Goal: Task Accomplishment & Management: Use online tool/utility

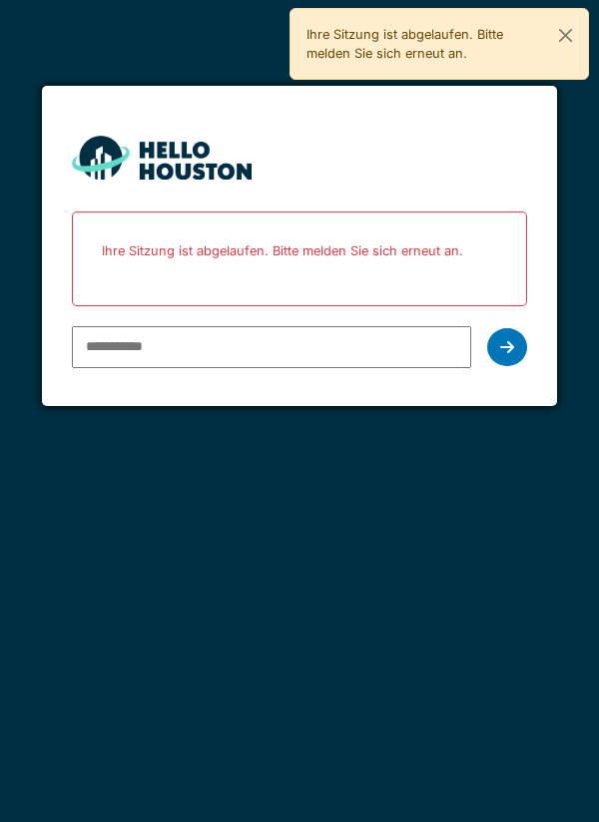
click at [129, 341] on input "email" at bounding box center [272, 347] width 400 height 42
type input "**********"
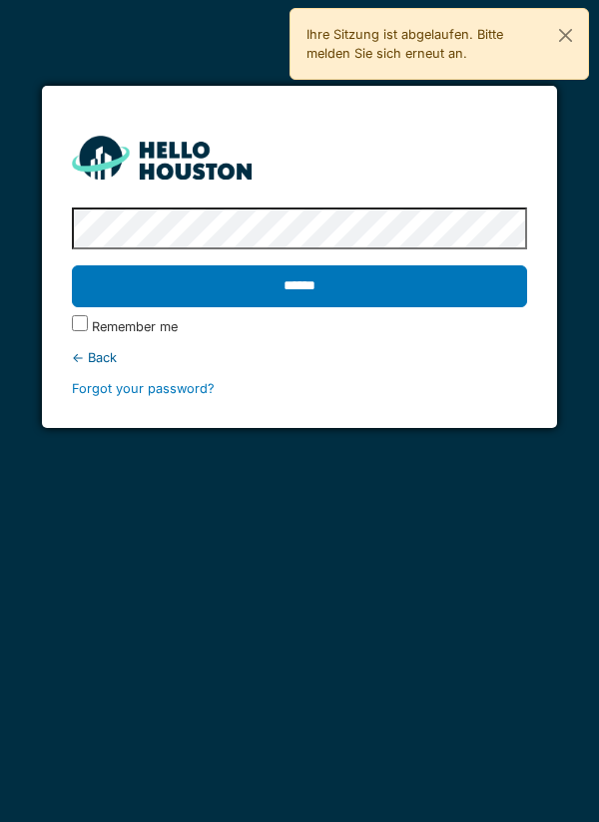
click at [296, 281] on input "******" at bounding box center [300, 286] width 456 height 42
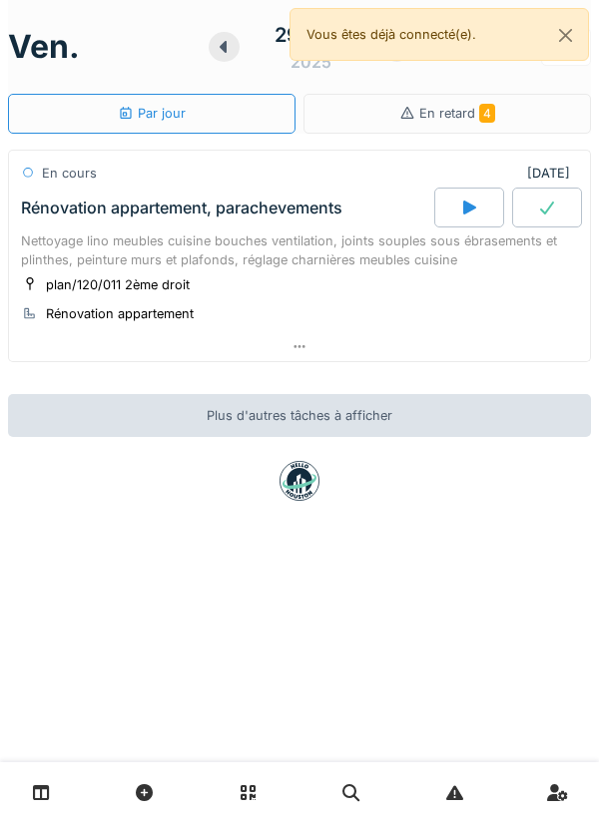
click at [463, 199] on div at bounding box center [469, 208] width 70 height 40
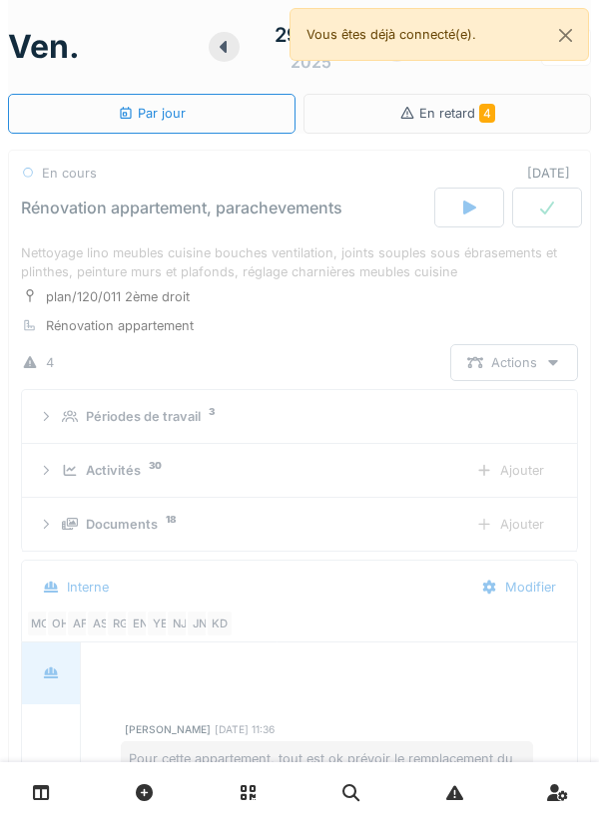
scroll to position [70, 0]
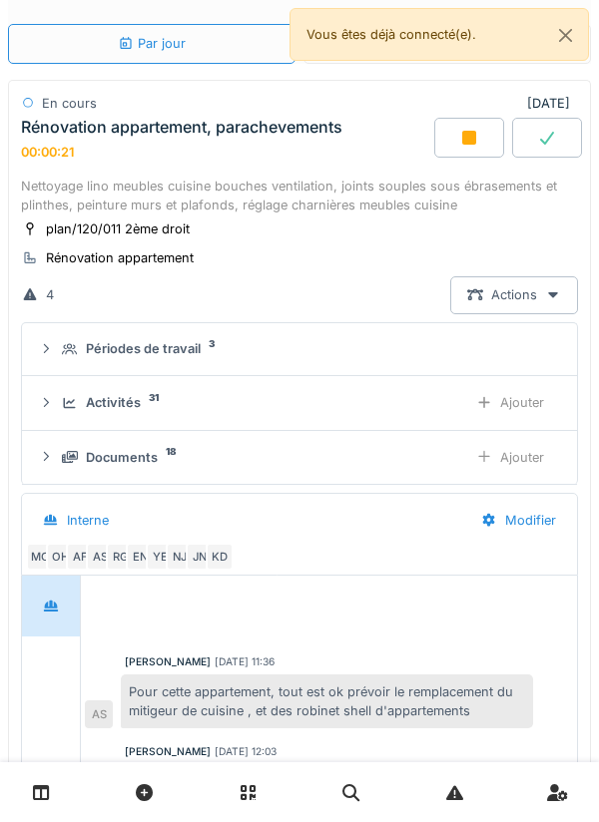
click at [526, 411] on div "Ajouter" at bounding box center [510, 402] width 102 height 37
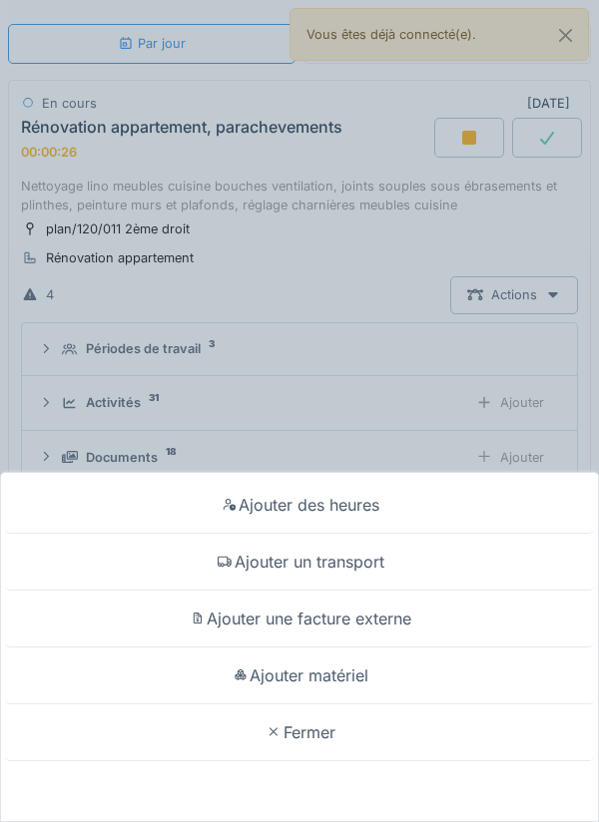
click at [351, 674] on div "Ajouter matériel" at bounding box center [299, 675] width 589 height 57
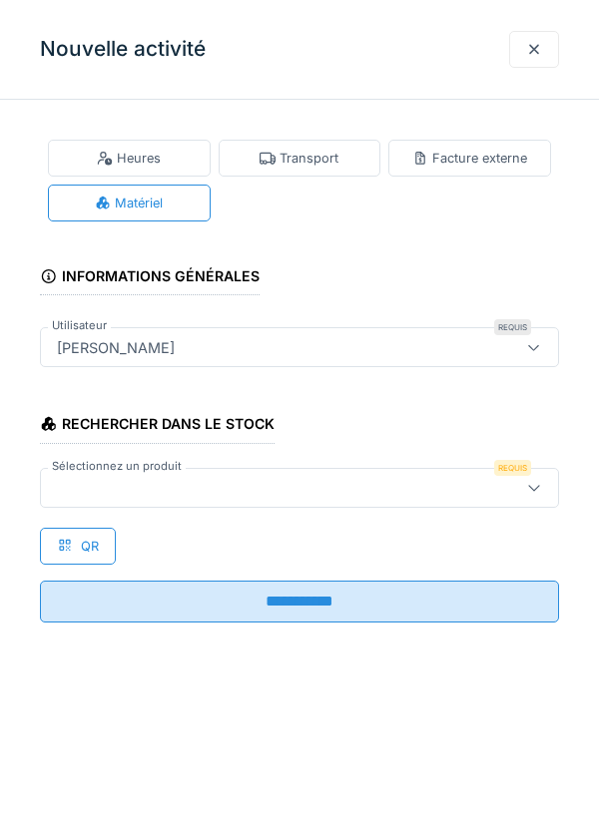
click at [540, 487] on icon at bounding box center [534, 487] width 16 height 13
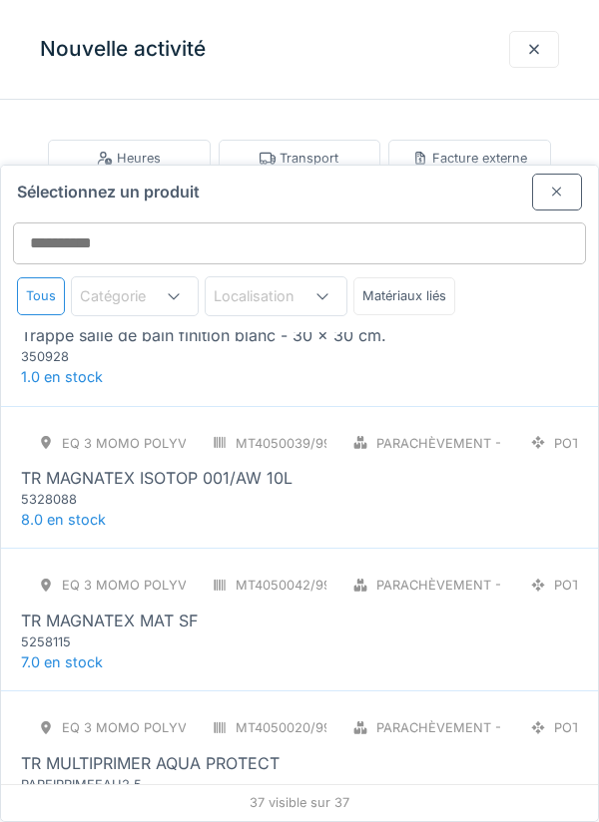
scroll to position [4493, 0]
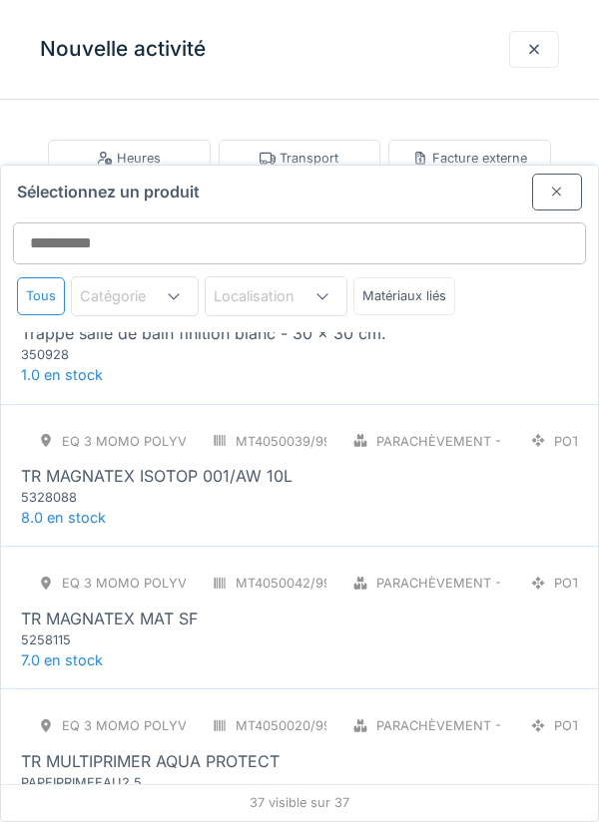
click at [211, 607] on div "TR MAGNATEX MAT SF" at bounding box center [299, 619] width 557 height 24
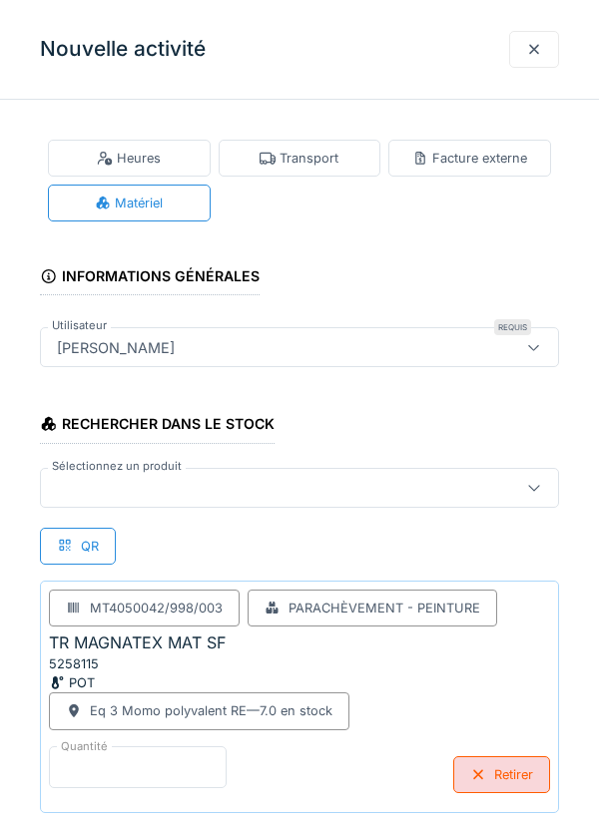
click at [111, 760] on input "*" at bounding box center [138, 767] width 178 height 42
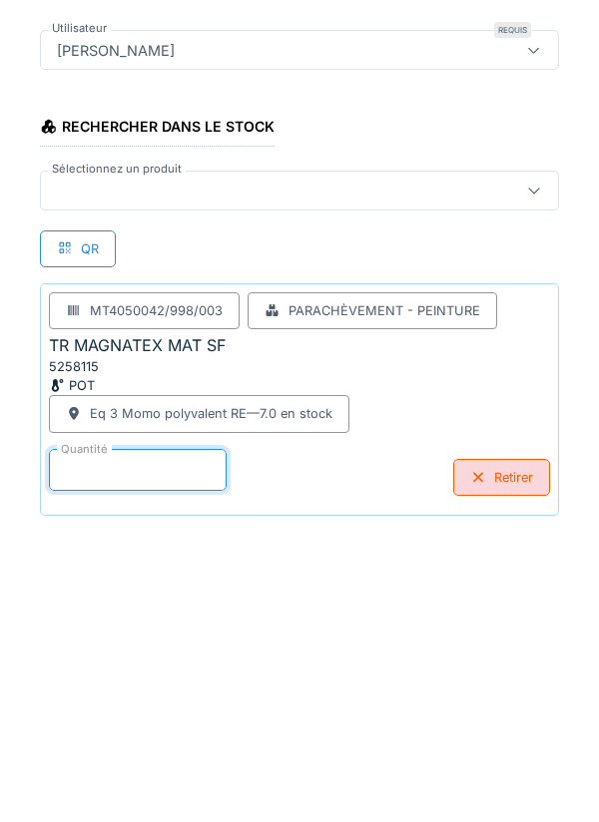
scroll to position [104, 0]
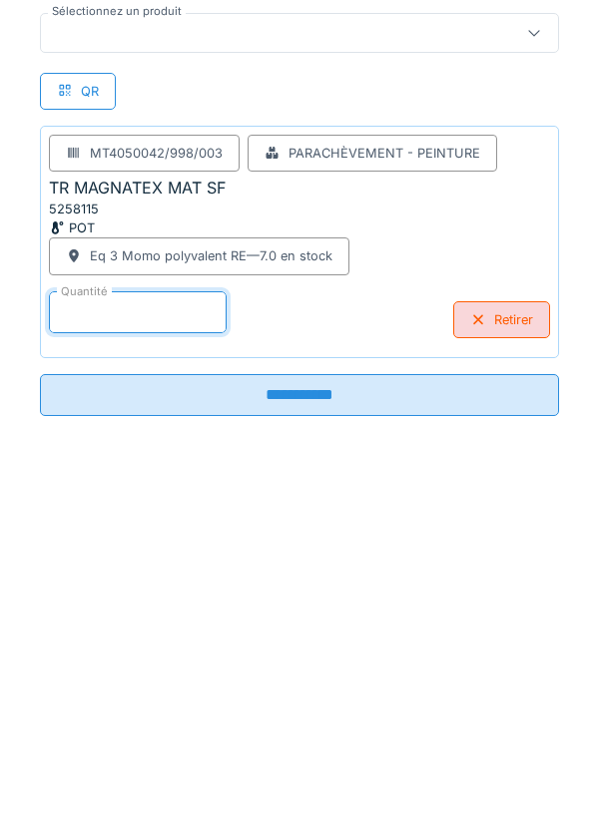
type input "*"
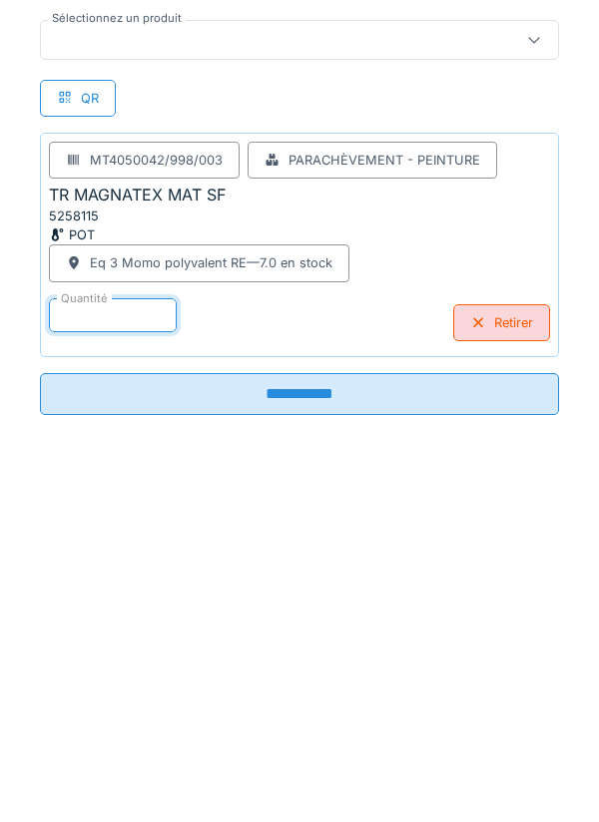
click at [297, 737] on input "**********" at bounding box center [299, 745] width 519 height 42
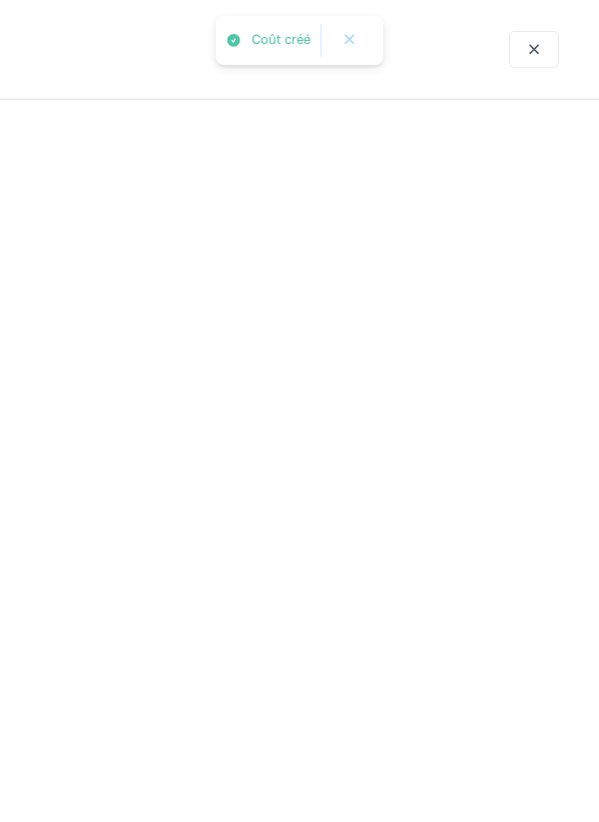
scroll to position [0, 0]
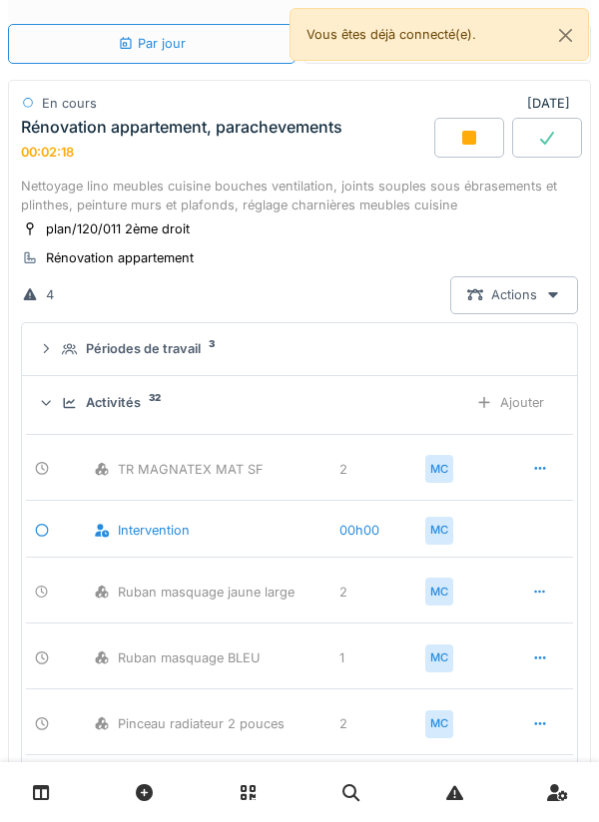
click at [527, 404] on div "Ajouter" at bounding box center [510, 402] width 102 height 37
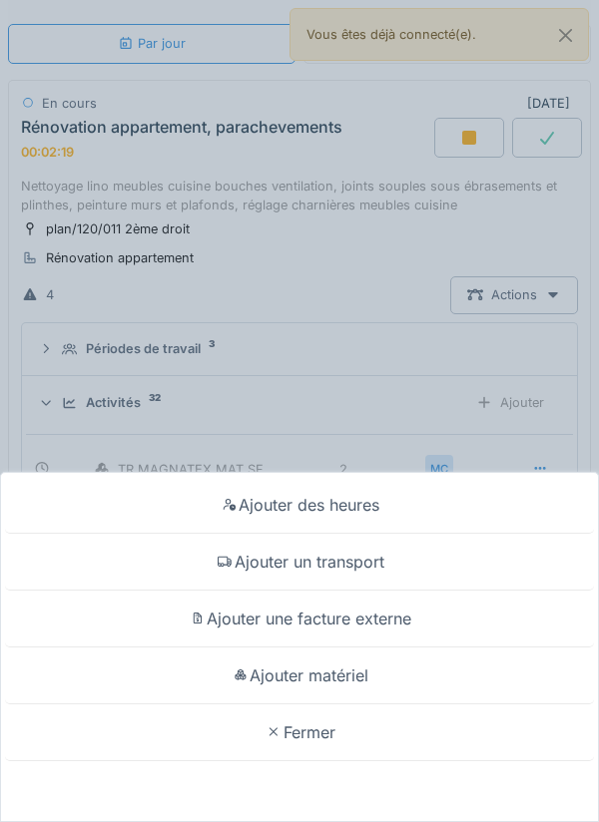
click at [327, 673] on div "Ajouter matériel" at bounding box center [299, 675] width 589 height 57
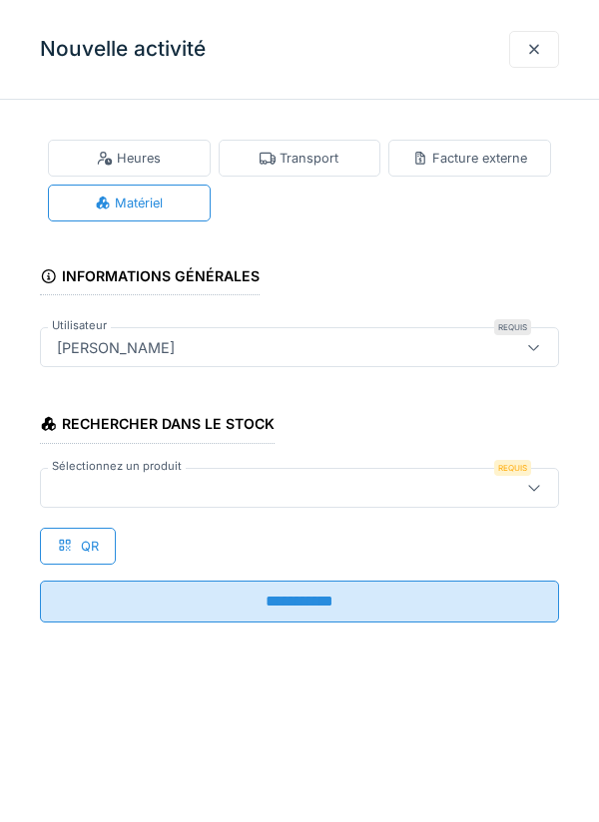
click at [539, 484] on icon at bounding box center [534, 487] width 16 height 13
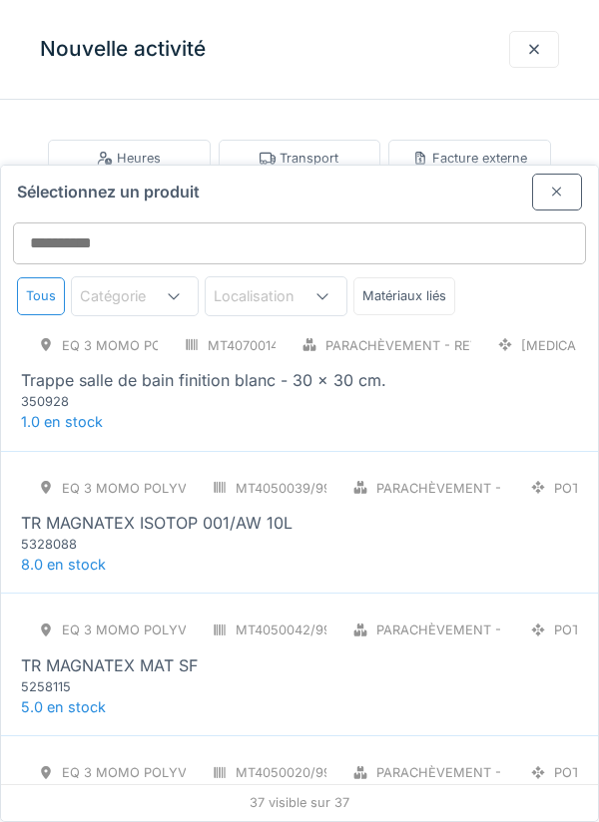
scroll to position [4499, 0]
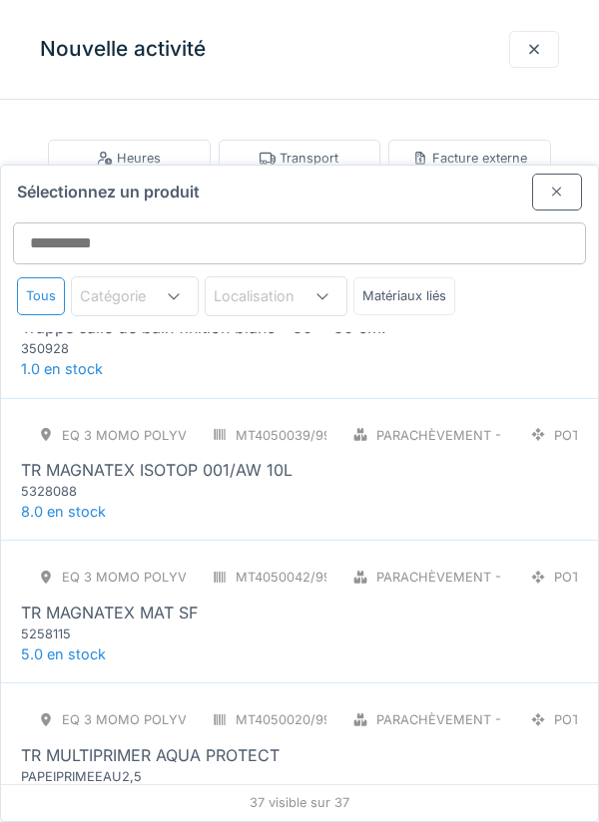
click at [212, 458] on div "TR MAGNATEX ISOTOP 001/AW 10L" at bounding box center [156, 470] width 271 height 24
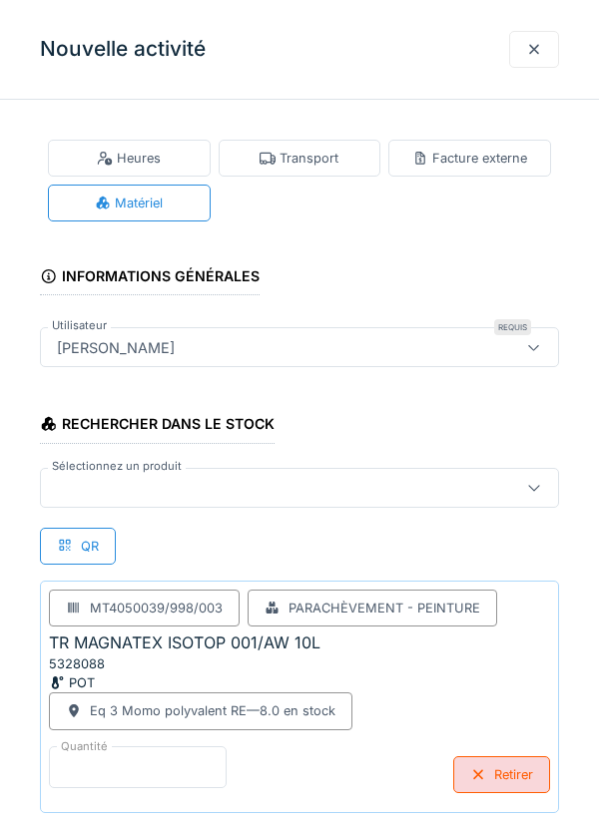
click at [121, 759] on input "*" at bounding box center [138, 767] width 178 height 42
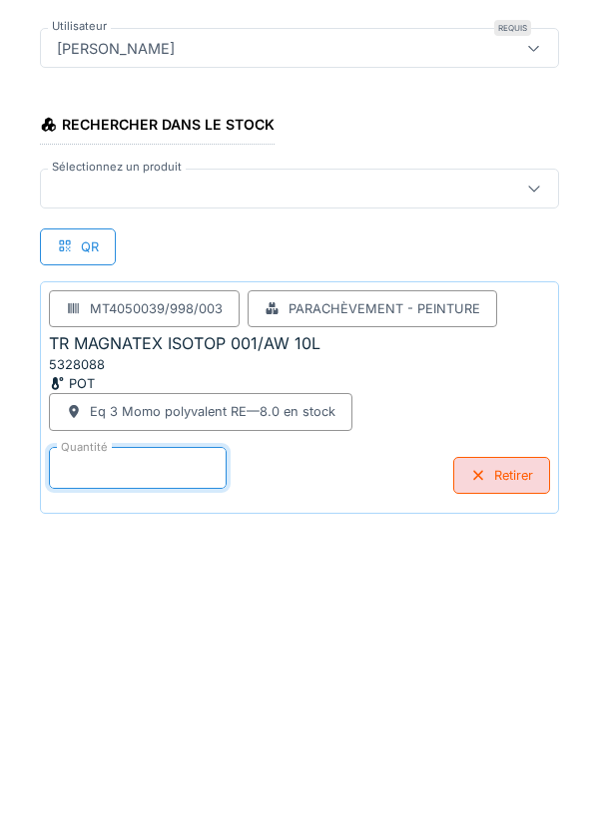
scroll to position [104, 0]
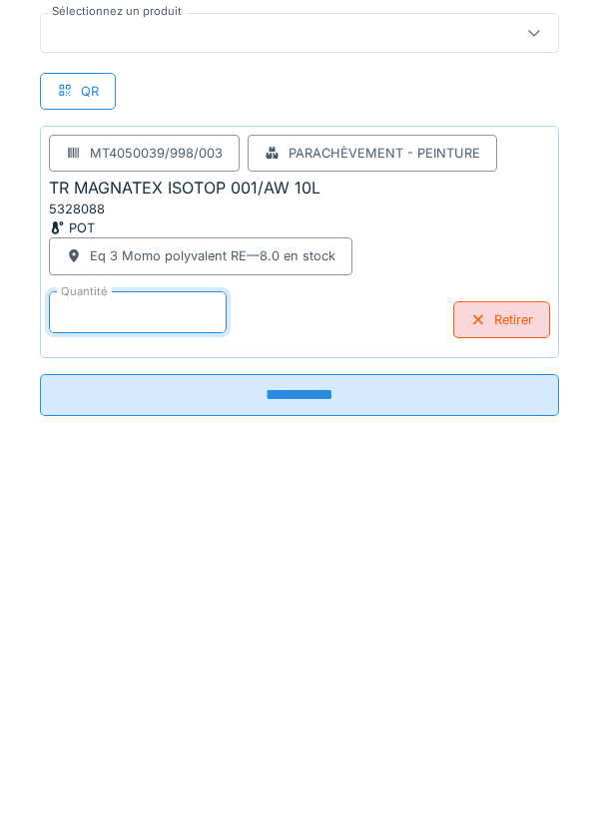
type input "*"
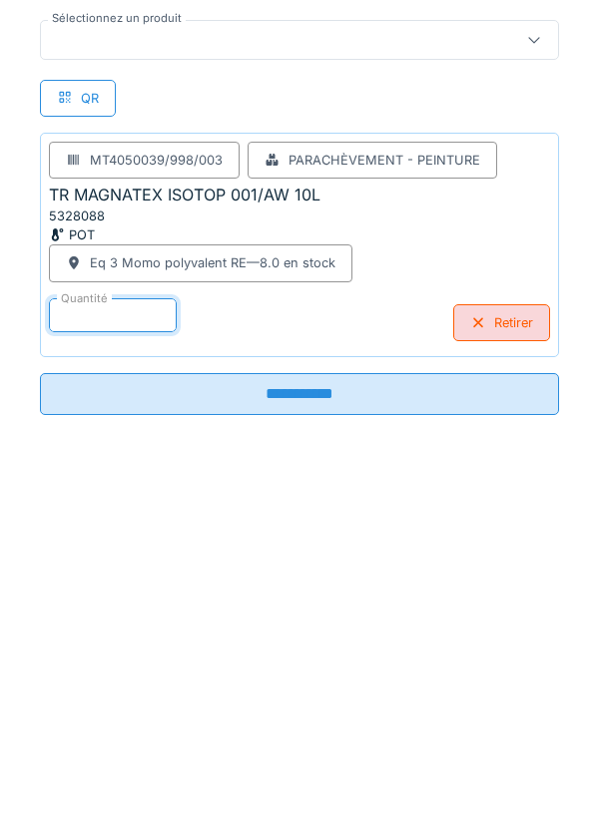
click at [309, 748] on input "**********" at bounding box center [299, 745] width 519 height 42
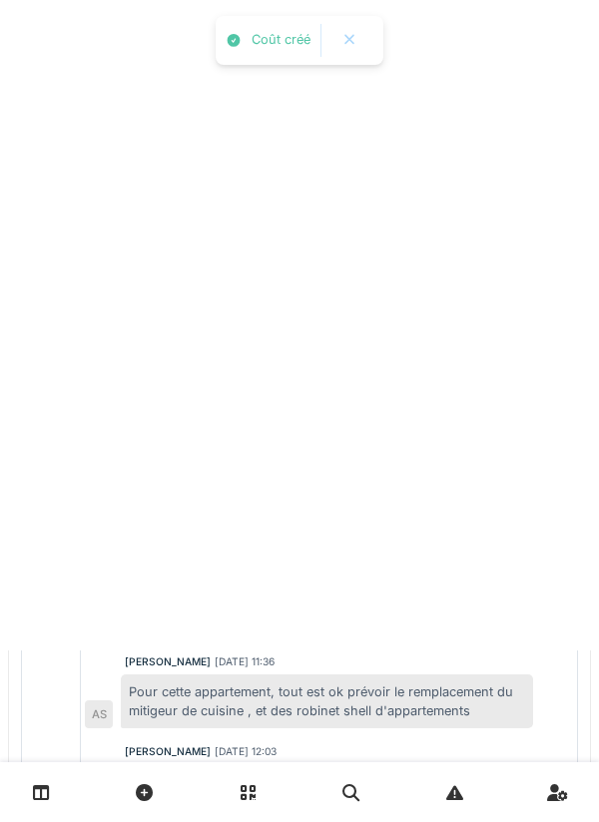
scroll to position [0, 0]
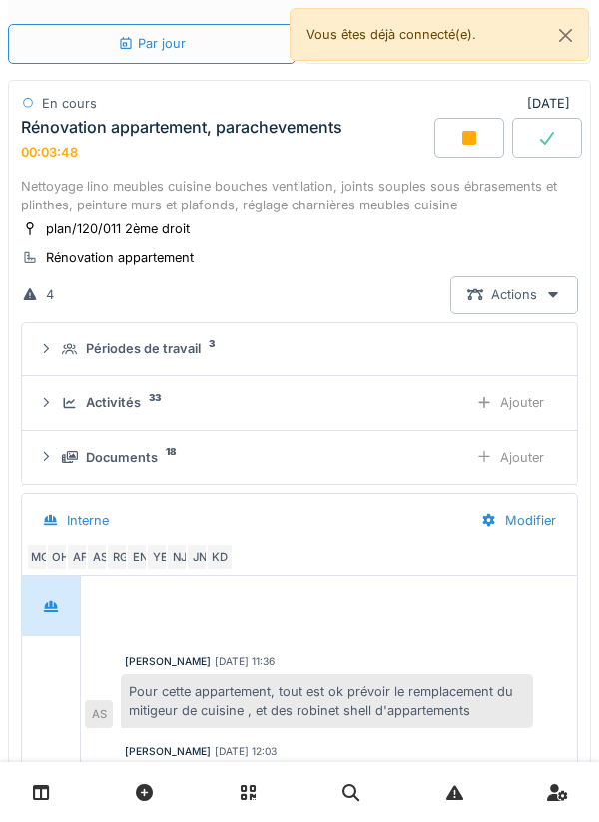
click at [528, 407] on div "Ajouter" at bounding box center [510, 402] width 102 height 37
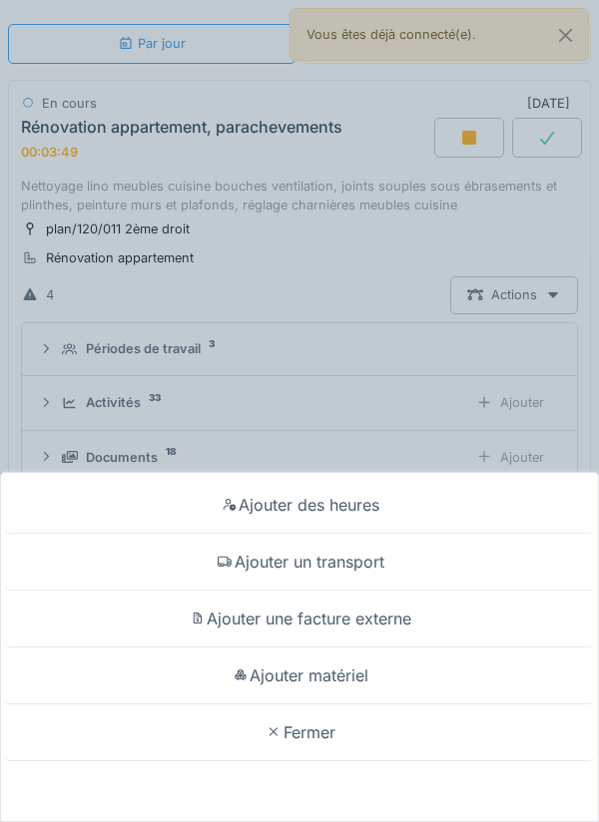
click at [349, 670] on div "Ajouter matériel" at bounding box center [299, 675] width 589 height 57
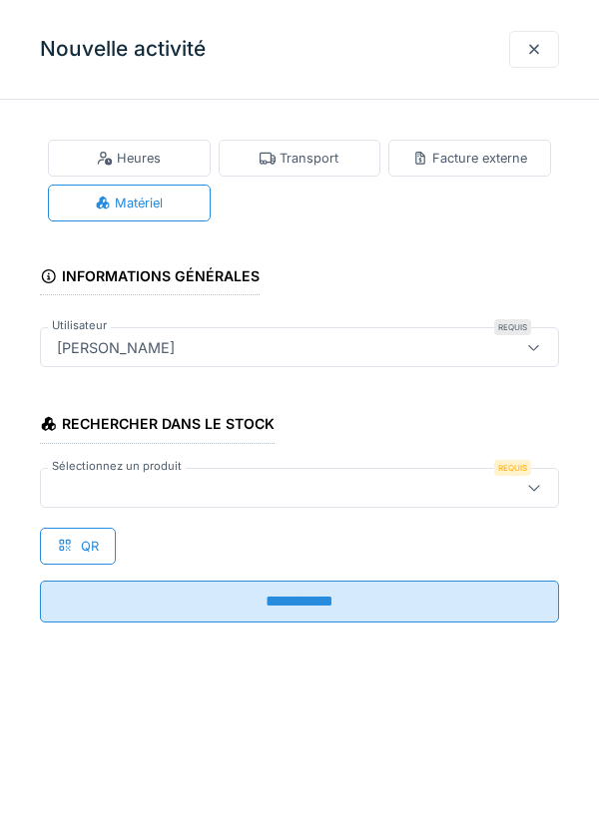
click at [533, 485] on icon at bounding box center [534, 487] width 16 height 13
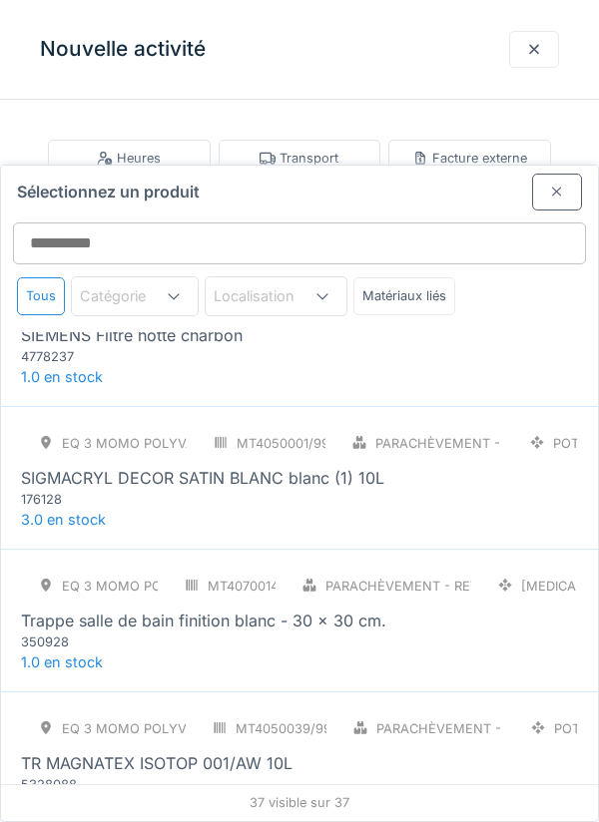
scroll to position [4202, 0]
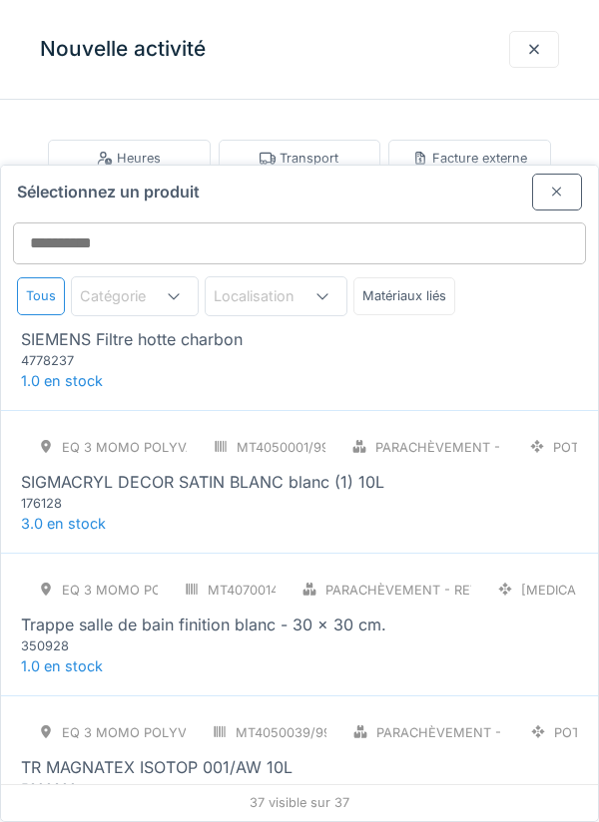
click at [269, 470] on div "SIGMACRYL DECOR SATIN BLANC blanc (1) 10L" at bounding box center [202, 482] width 363 height 24
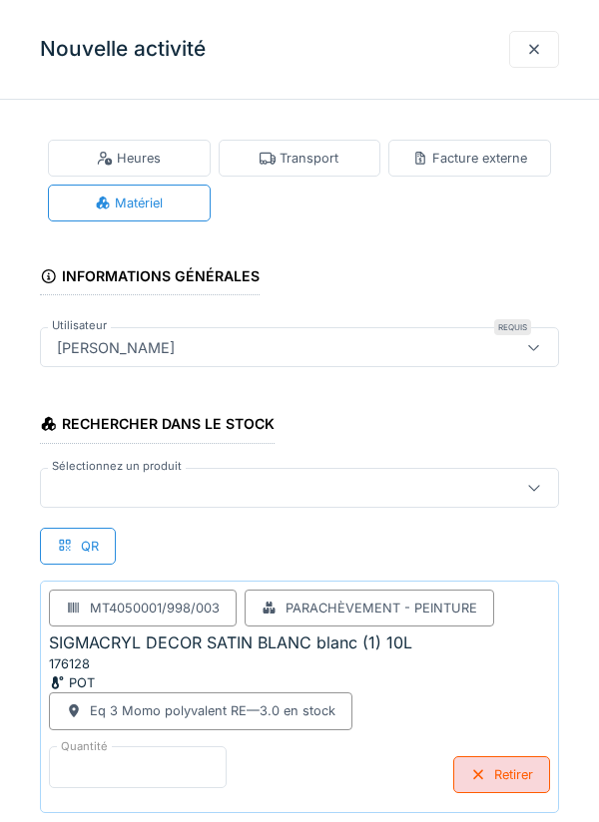
click at [122, 758] on input "*" at bounding box center [138, 767] width 178 height 42
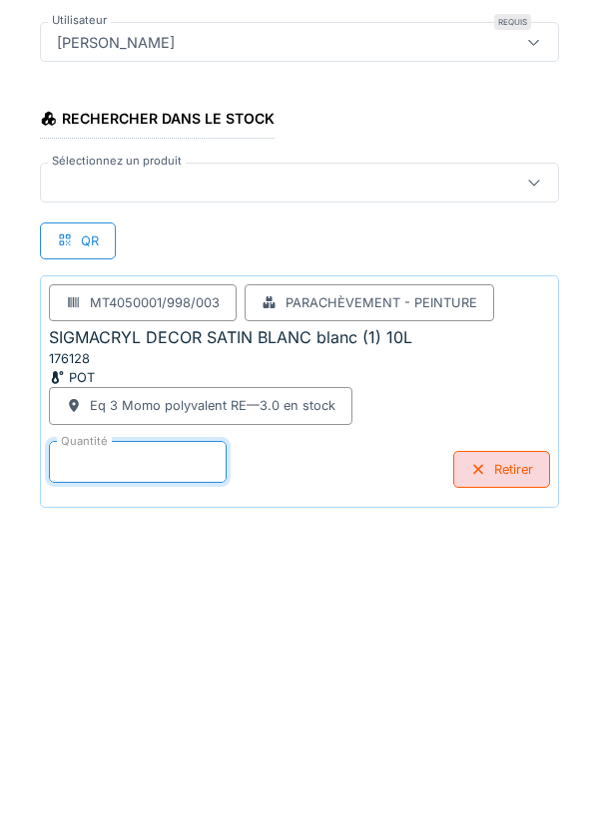
scroll to position [104, 0]
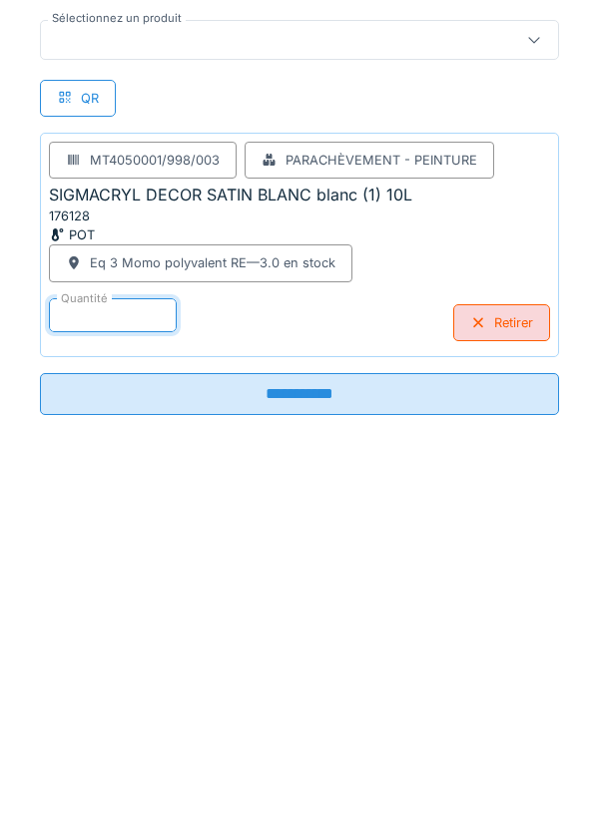
click at [306, 743] on input "**********" at bounding box center [299, 745] width 519 height 42
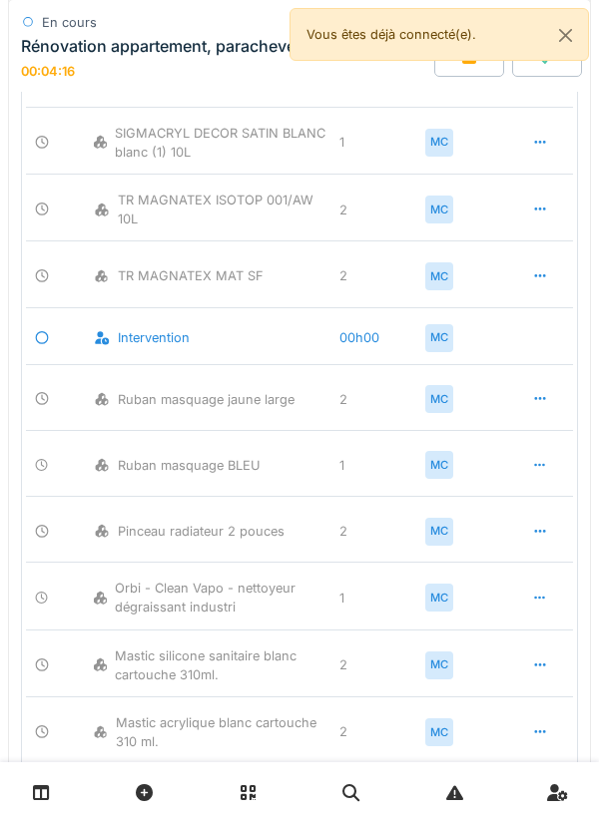
scroll to position [0, 0]
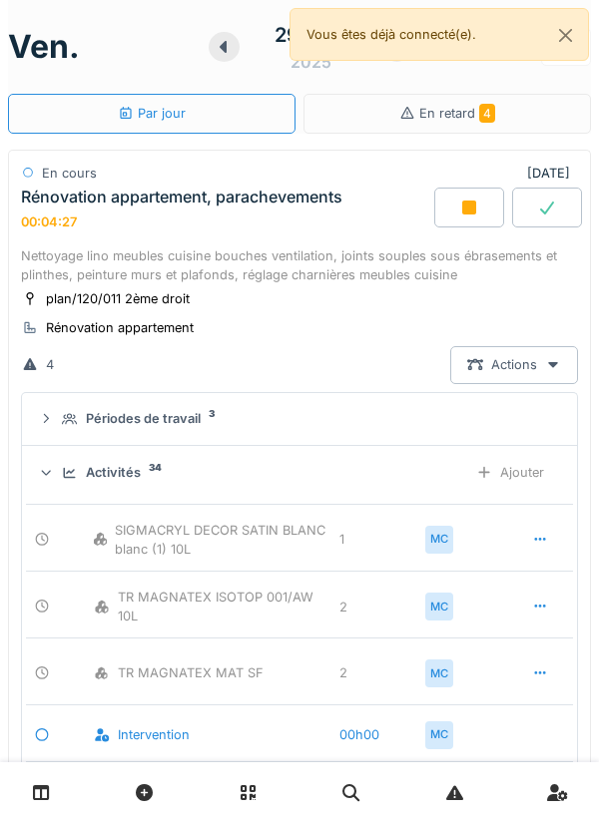
click at [522, 464] on div "Ajouter" at bounding box center [510, 472] width 102 height 37
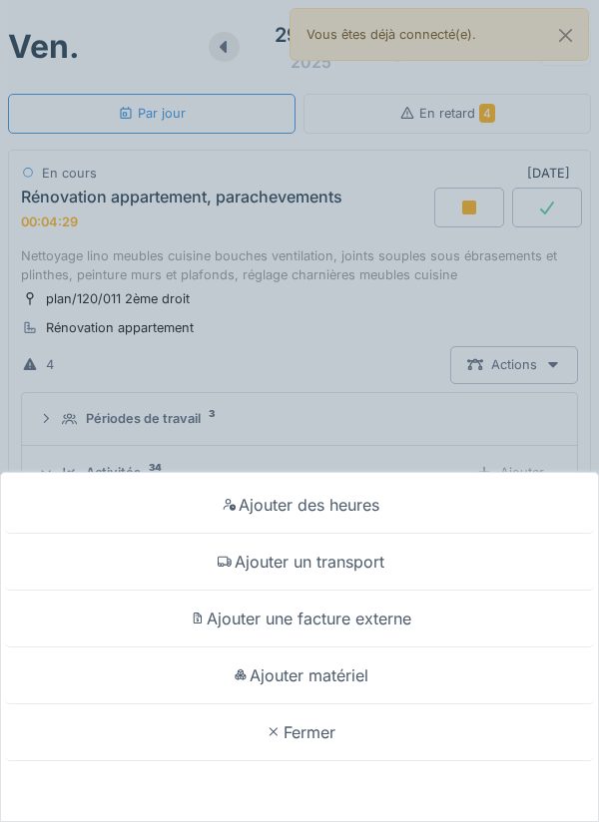
click at [319, 671] on div "Ajouter matériel" at bounding box center [299, 675] width 589 height 57
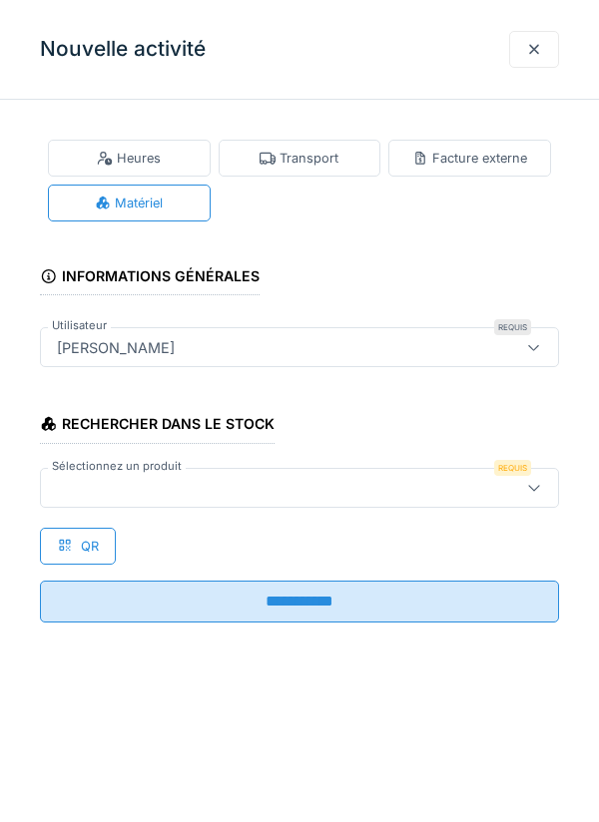
click at [533, 479] on div at bounding box center [534, 487] width 16 height 19
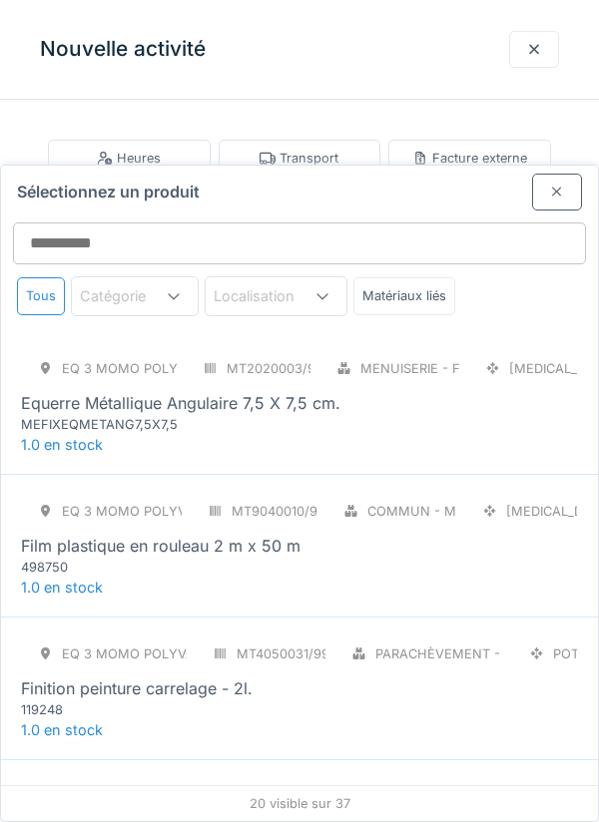
scroll to position [1287, 0]
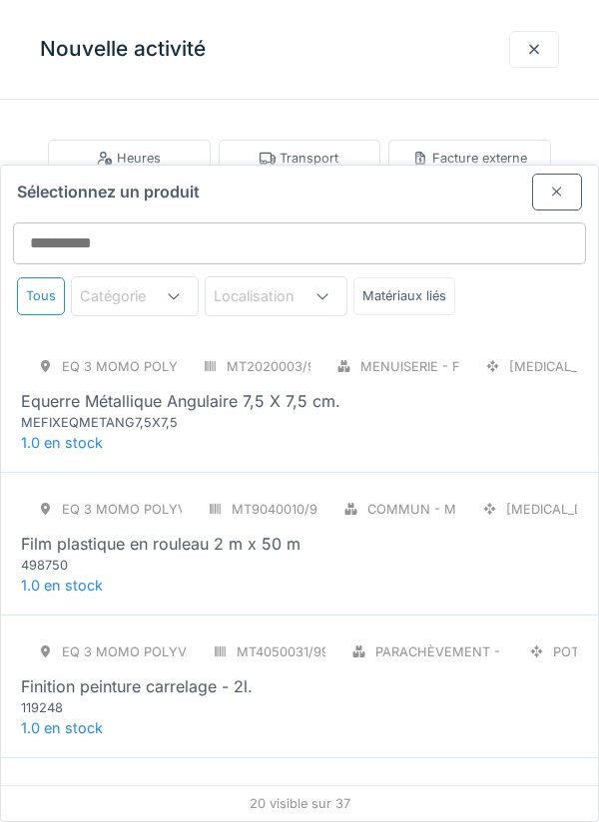
click at [334, 532] on div "Film plastique en rouleau 2 m x 50 m" at bounding box center [299, 544] width 557 height 24
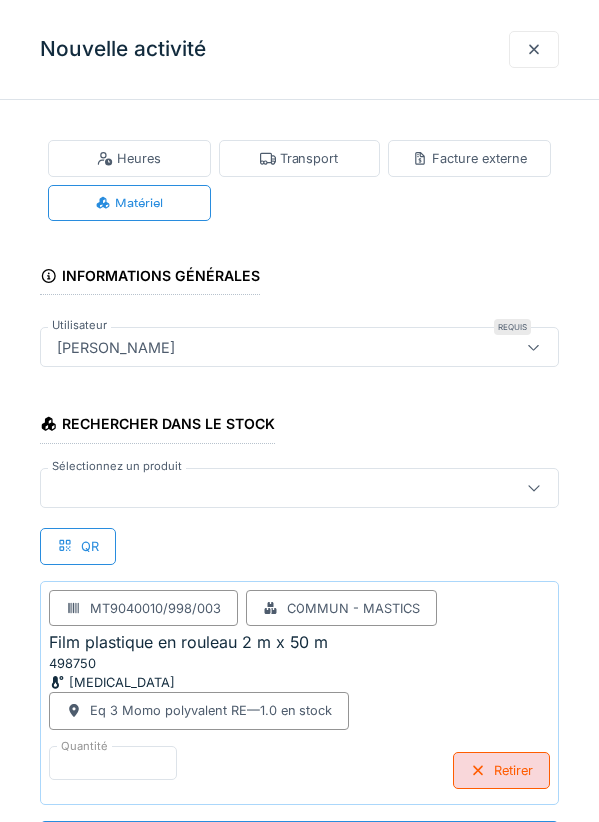
scroll to position [1, 0]
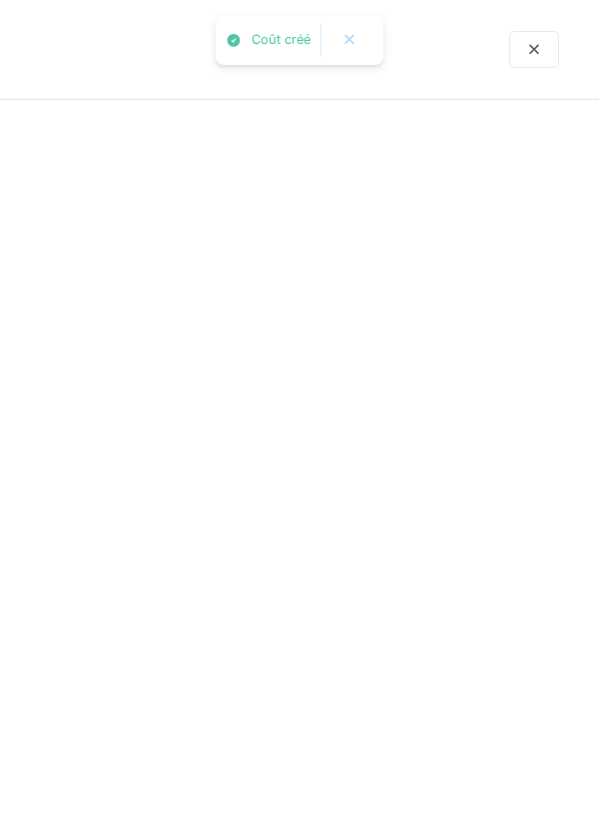
scroll to position [0, 0]
